Goal: Task Accomplishment & Management: Use online tool/utility

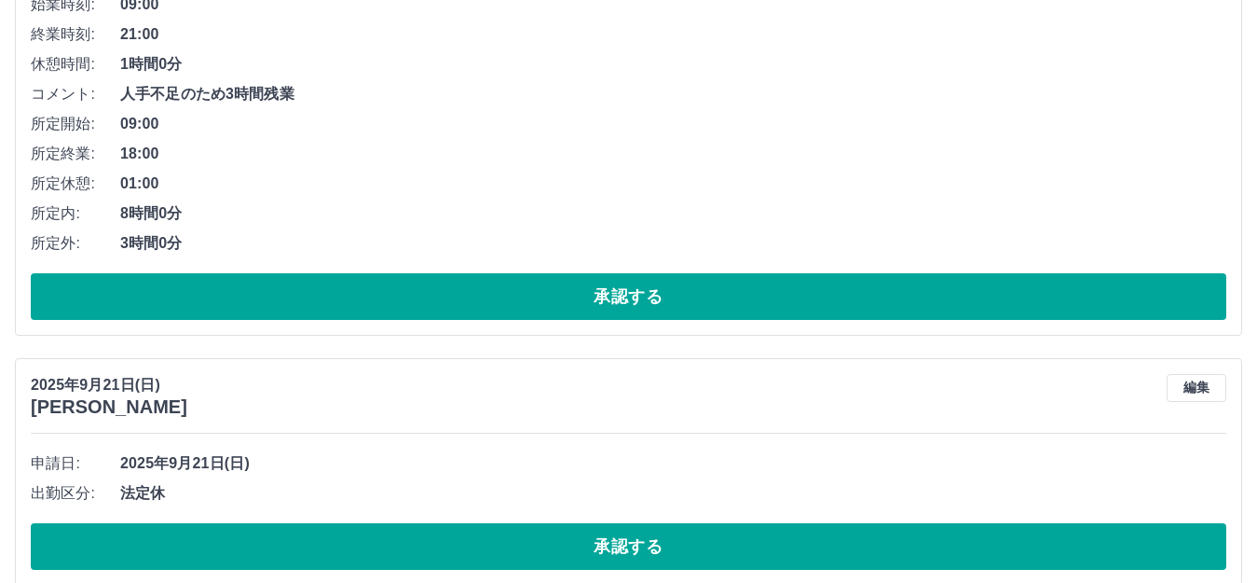
scroll to position [1176, 0]
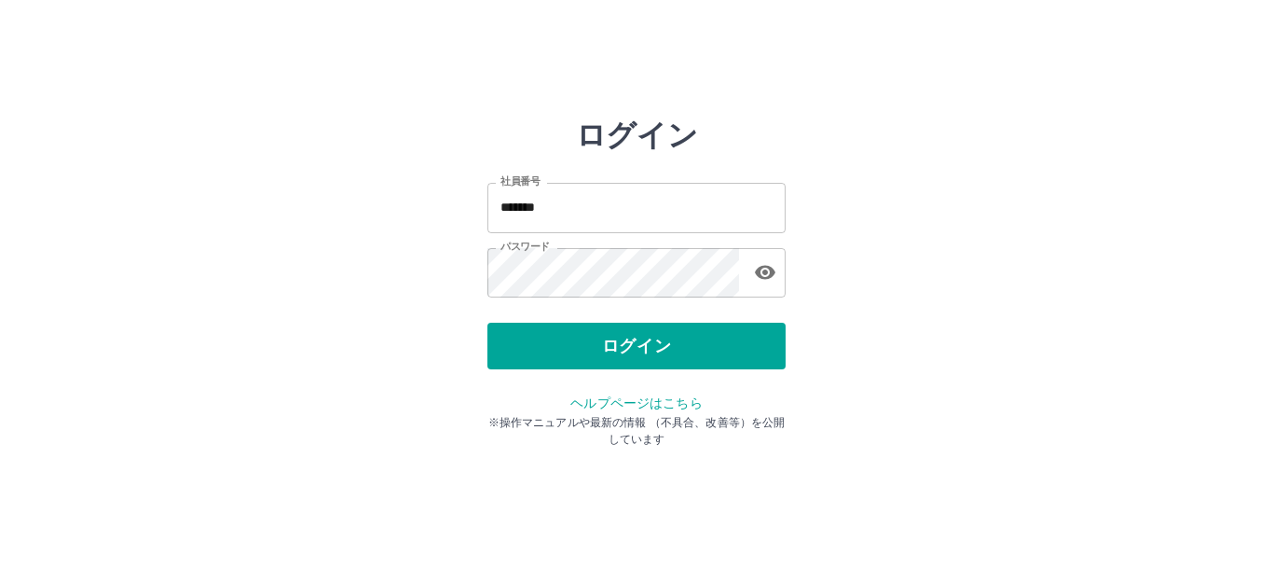
click at [608, 351] on div "ログイン" at bounding box center [636, 345] width 298 height 47
click at [608, 351] on button "ログイン" at bounding box center [636, 345] width 298 height 47
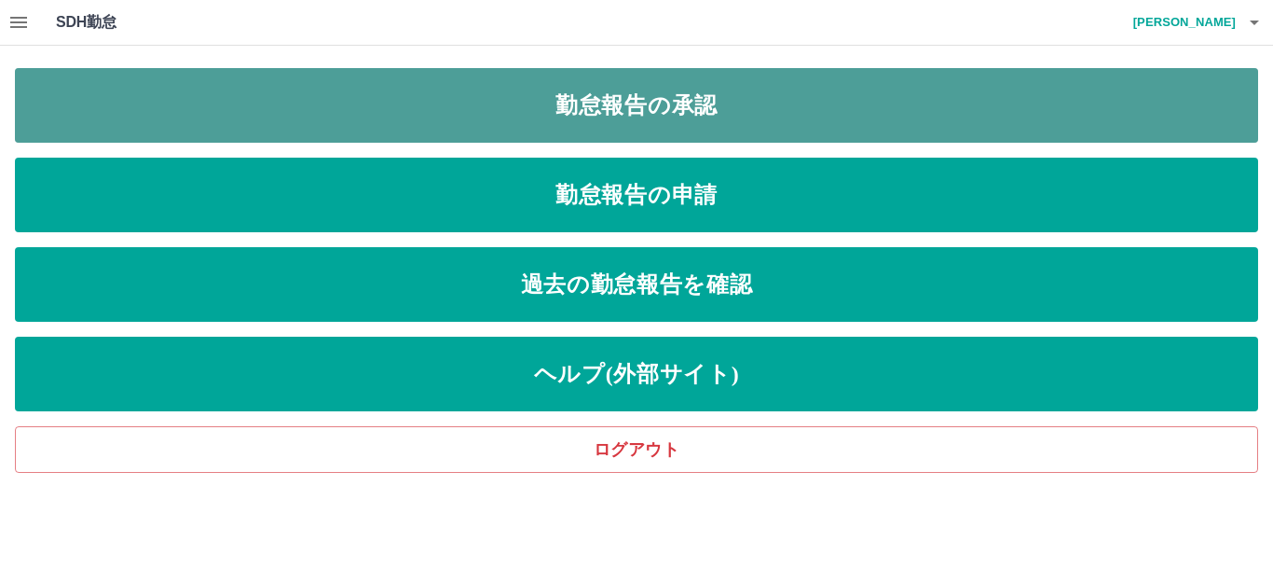
click at [674, 95] on link "勤怠報告の承認" at bounding box center [636, 105] width 1243 height 75
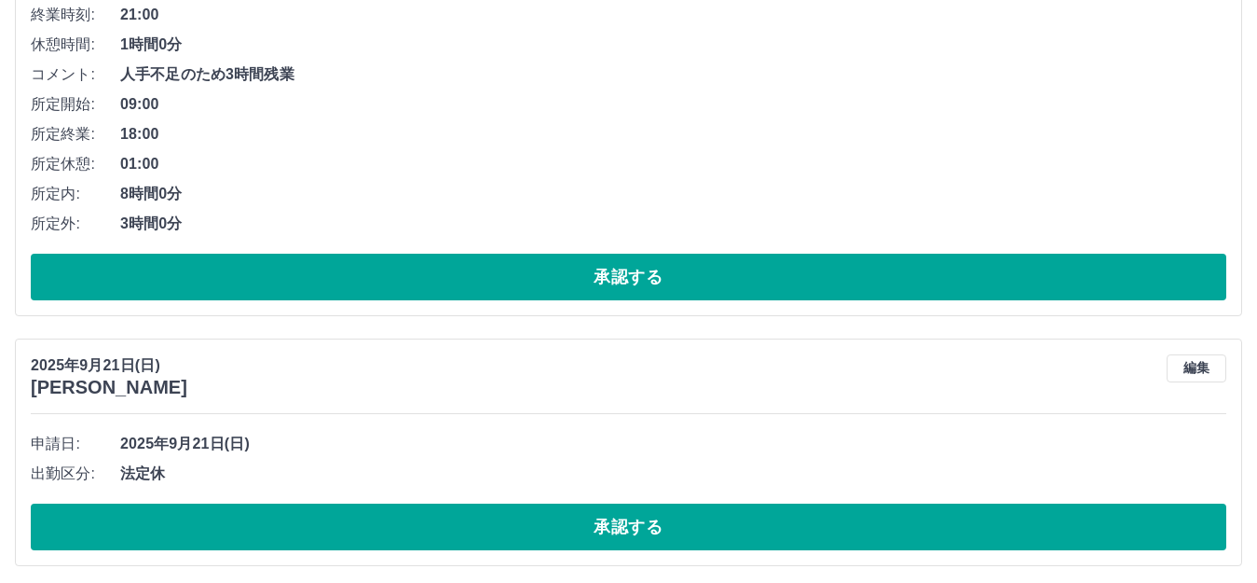
scroll to position [1176, 0]
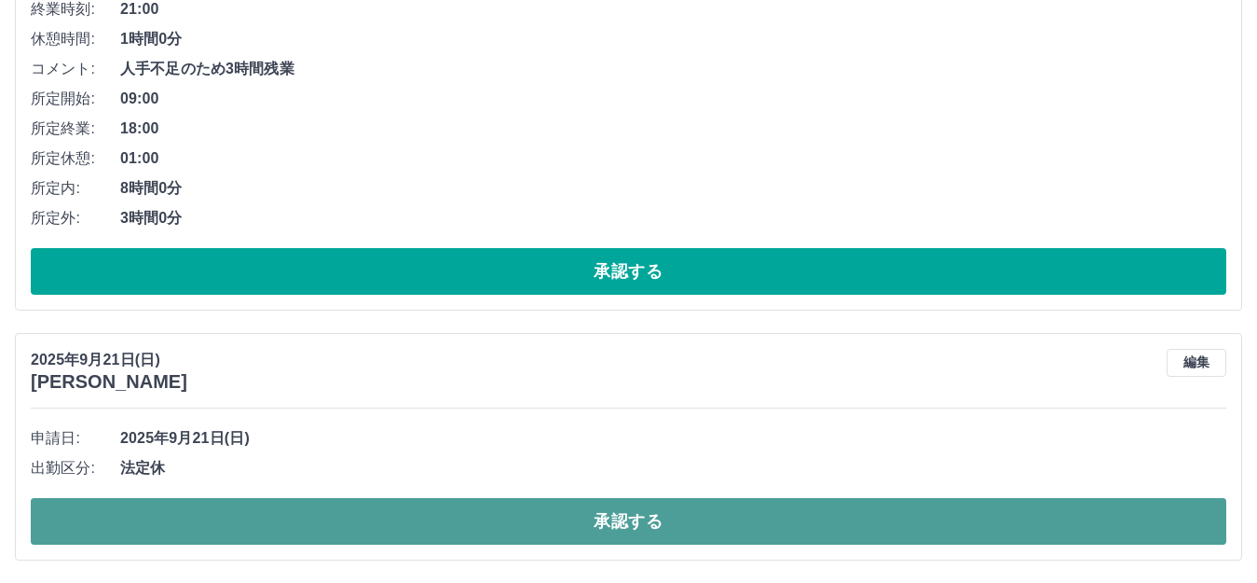
click at [634, 502] on button "承認する" at bounding box center [629, 521] width 1196 height 47
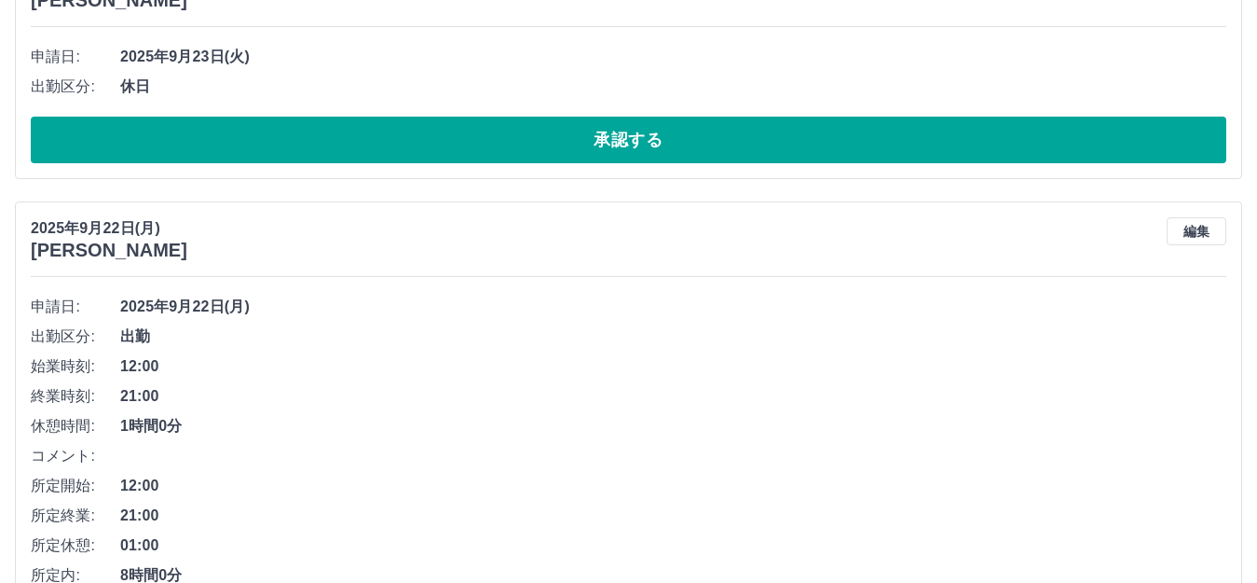
scroll to position [0, 0]
